Goal: Task Accomplishment & Management: Use online tool/utility

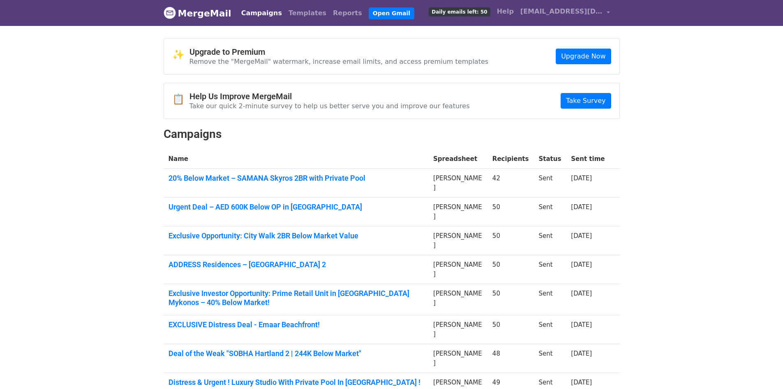
click at [429, 149] on th "Name" at bounding box center [296, 158] width 265 height 19
click at [369, 14] on link "Open Gmail" at bounding box center [392, 13] width 46 height 12
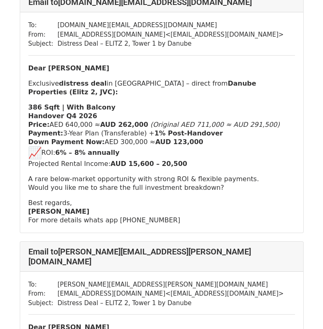
scroll to position [329, 0]
